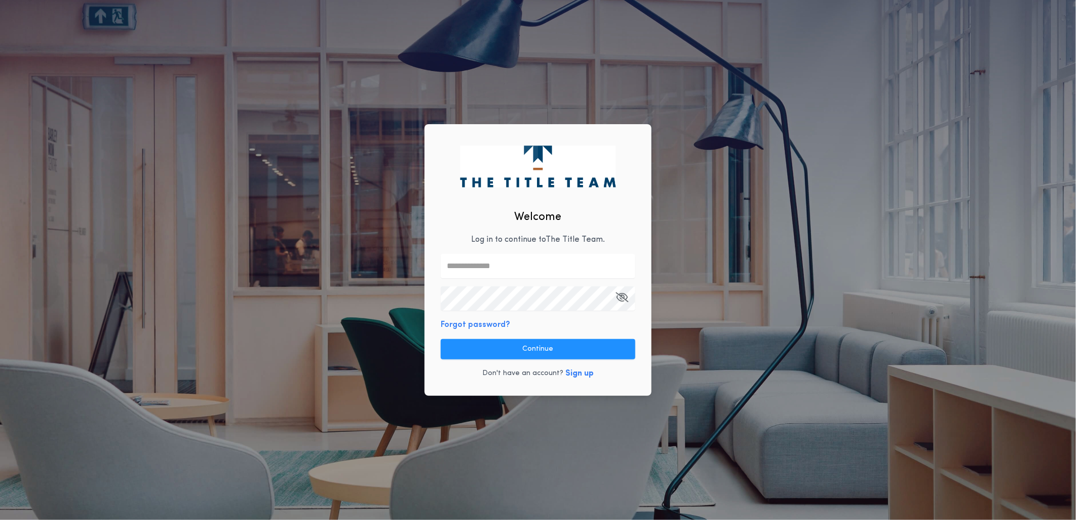
type input "**********"
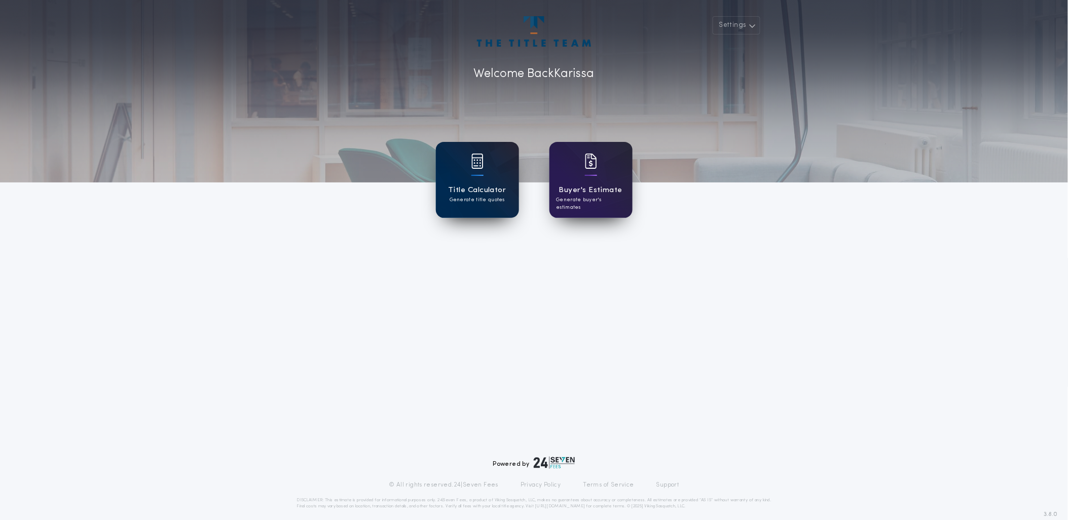
click at [463, 180] on div "Title Calculator Generate title quotes" at bounding box center [477, 180] width 83 height 76
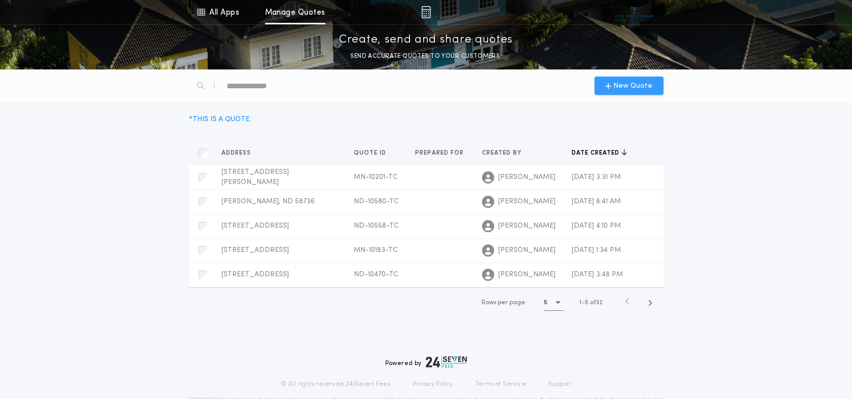
click at [623, 88] on span "New Quote" at bounding box center [632, 86] width 39 height 11
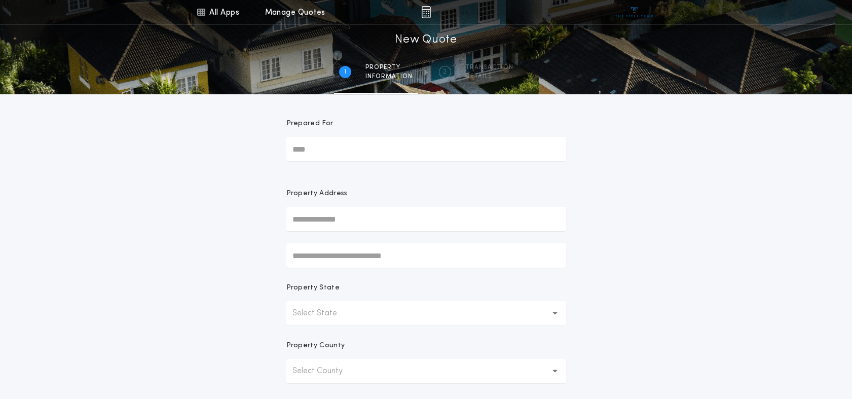
click at [313, 215] on input "text" at bounding box center [426, 219] width 280 height 24
type input "**********"
click at [349, 238] on button "[STREET_ADDRESS]" at bounding box center [426, 239] width 280 height 15
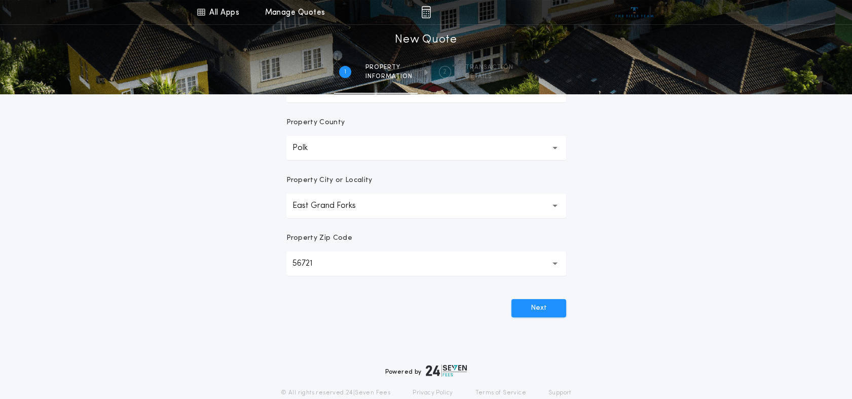
scroll to position [262, 0]
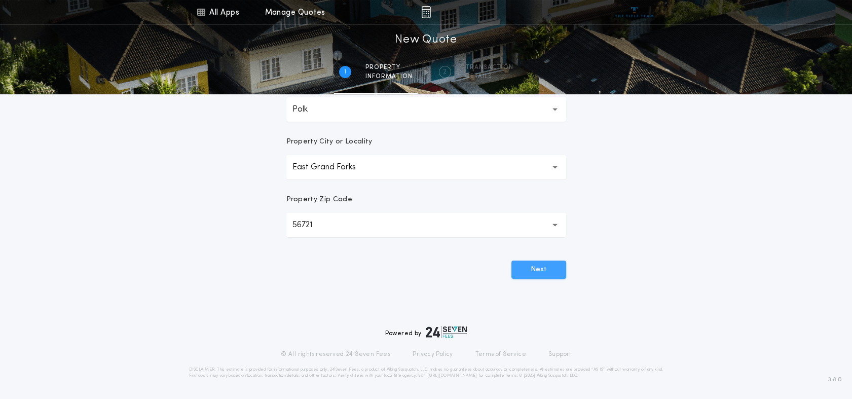
click at [520, 266] on button "Next" at bounding box center [538, 269] width 55 height 18
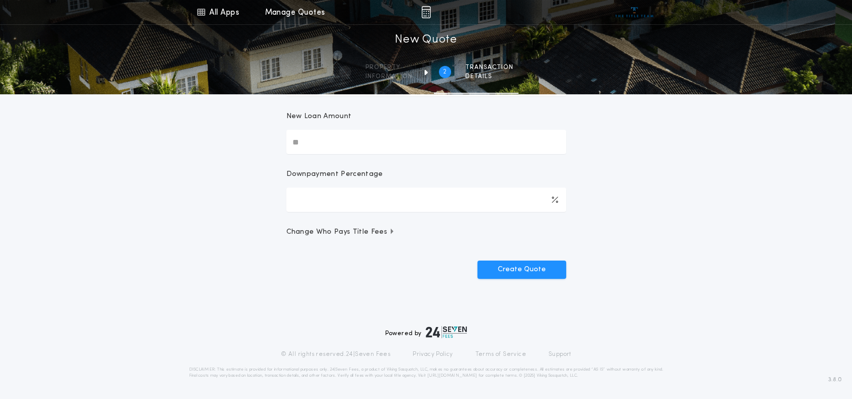
scroll to position [0, 0]
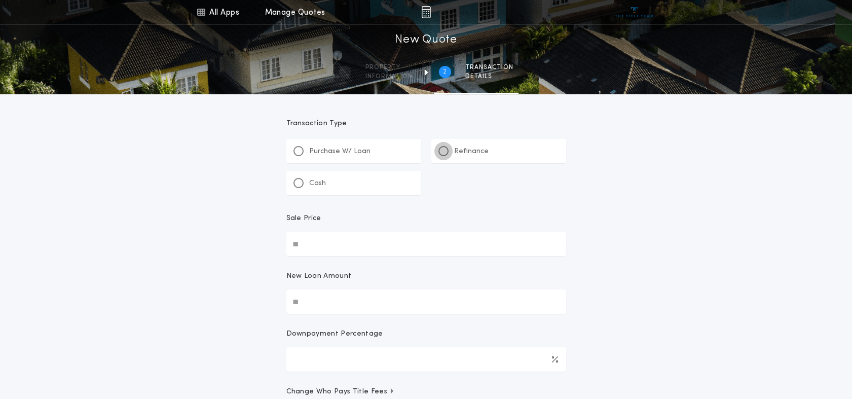
click at [441, 152] on div at bounding box center [443, 150] width 5 height 5
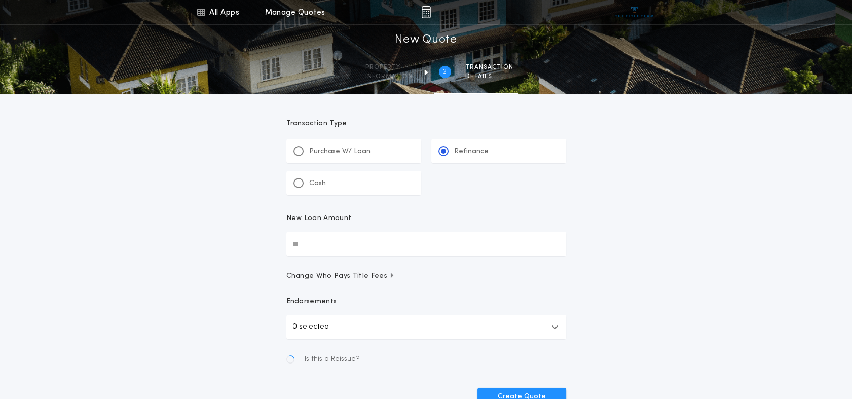
click at [316, 245] on input "New Loan Amount" at bounding box center [426, 244] width 280 height 24
drag, startPoint x: 312, startPoint y: 245, endPoint x: 297, endPoint y: 244, distance: 14.3
click at [297, 244] on input "New Loan Amount" at bounding box center [426, 244] width 280 height 24
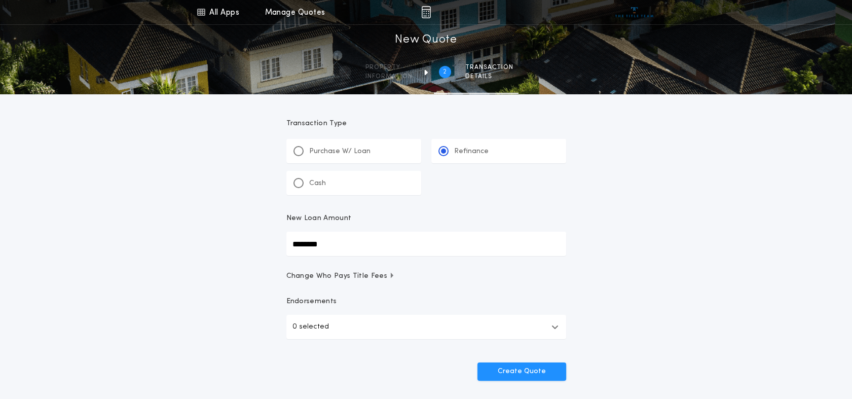
type input "********"
click at [234, 238] on div "All Apps Title Calculator Buyer's Estimate Menu All Apps Manage Quotes 2 /2 New…" at bounding box center [426, 210] width 852 height 420
click at [513, 367] on button "Create Quote" at bounding box center [521, 371] width 89 height 18
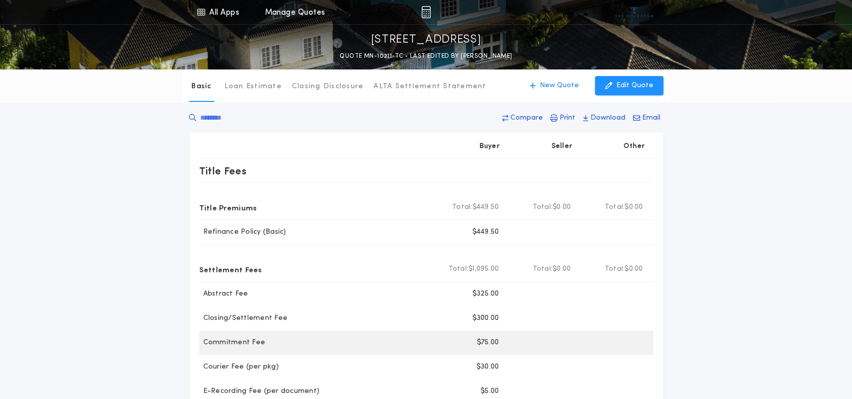
scroll to position [56, 0]
